Goal: Find specific page/section: Find specific page/section

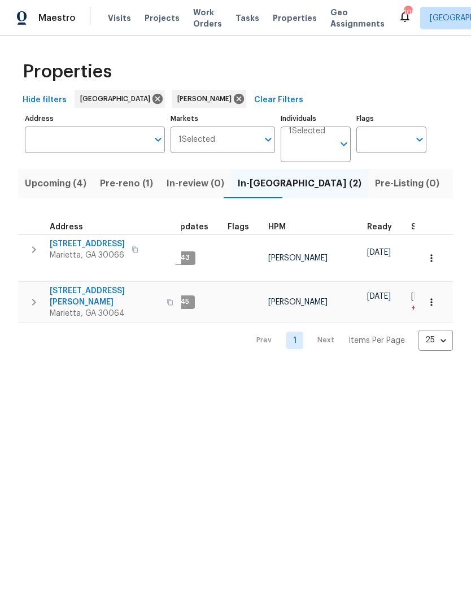
scroll to position [0, 11]
click at [75, 285] on span "[STREET_ADDRESS][PERSON_NAME]" at bounding box center [105, 296] width 110 height 23
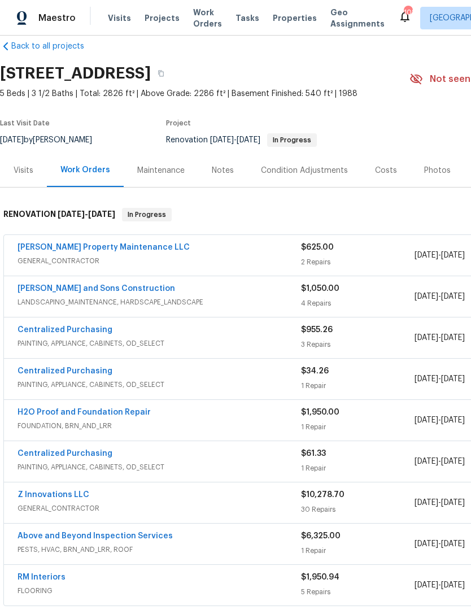
scroll to position [18, 0]
click at [101, 290] on link "[PERSON_NAME] and Sons Construction" at bounding box center [97, 288] width 158 height 8
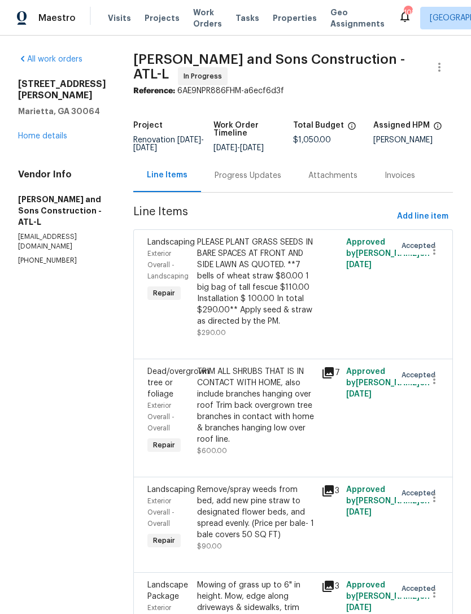
click at [229, 175] on div "Progress Updates" at bounding box center [248, 175] width 67 height 11
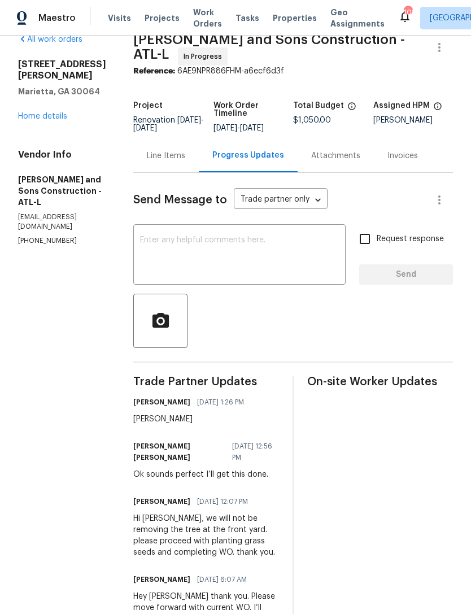
scroll to position [36, 0]
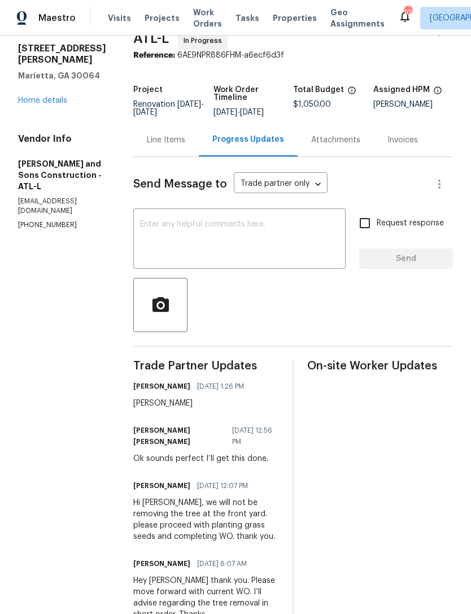
click at [147, 138] on div "Line Items" at bounding box center [166, 139] width 38 height 11
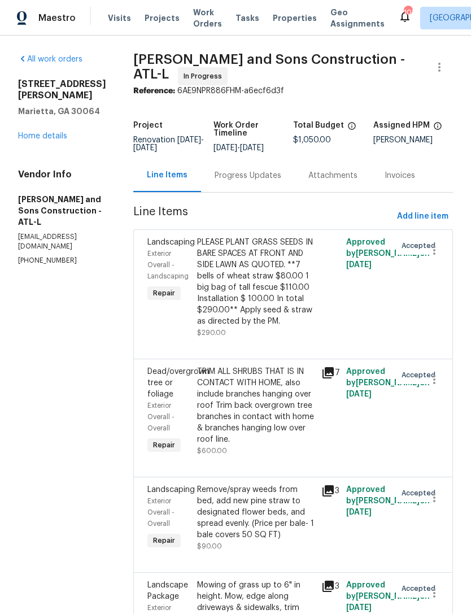
click at [40, 140] on link "Home details" at bounding box center [42, 136] width 49 height 8
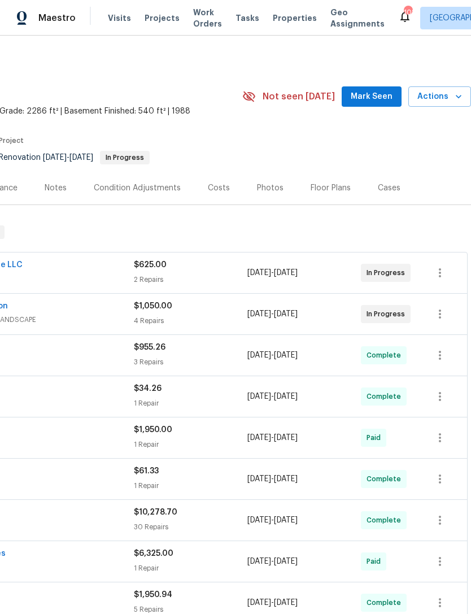
scroll to position [0, 167]
